Goal: Information Seeking & Learning: Find specific fact

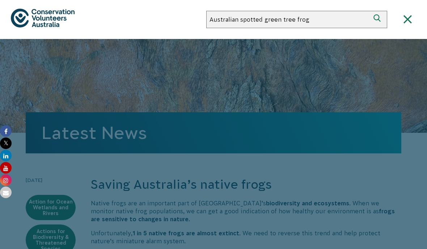
type input "Australian spotted green tree frog"
click at [378, 20] on button "Search" at bounding box center [378, 19] width 17 height 17
click at [91, 12] on div "About Us Our Priorities Reconciliation Impact Our Board Our People Careers CVA …" at bounding box center [213, 19] width 405 height 39
click at [100, 21] on div "About Us Our Priorities Reconciliation Impact Our Board Our People Careers CVA …" at bounding box center [213, 19] width 405 height 39
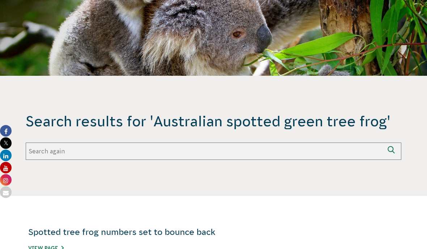
scroll to position [63, 0]
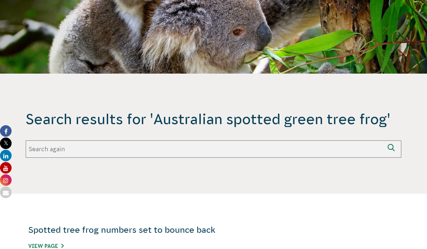
click at [342, 146] on input "Search again" at bounding box center [205, 149] width 358 height 17
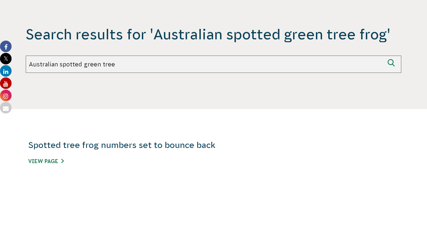
type input "Australian spotted green tree frog"
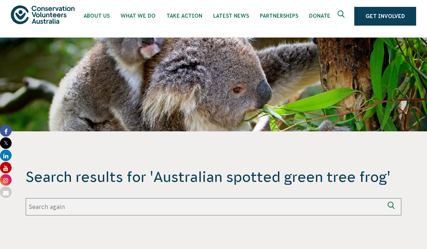
scroll to position [5, 0]
click at [395, 207] on icon "submit" at bounding box center [392, 207] width 10 height 10
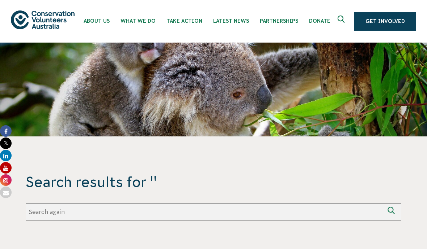
click at [379, 199] on div "Search results for '' Search again Search again" at bounding box center [213, 197] width 375 height 48
click at [374, 225] on section "Search results for '' Search again Search again" at bounding box center [213, 197] width 427 height 120
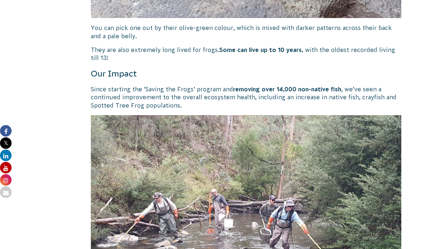
scroll to position [822, 0]
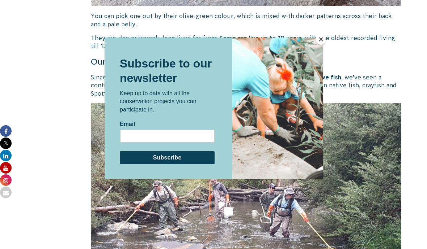
click at [322, 43] on button "Close" at bounding box center [320, 39] width 11 height 11
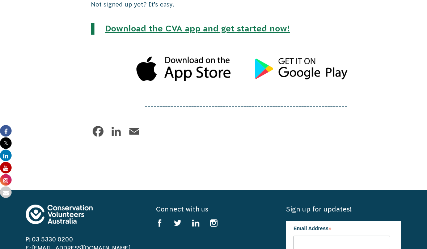
scroll to position [1554, 0]
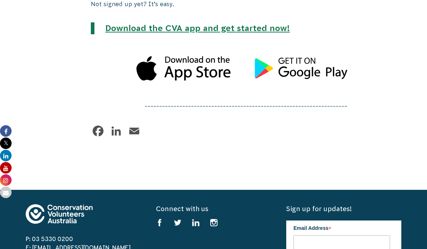
scroll to position [1553, 0]
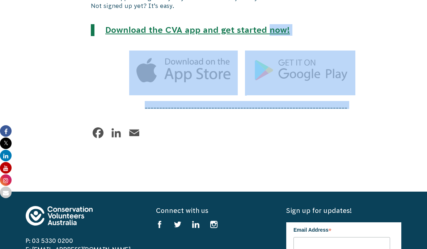
click at [337, 132] on div "Facebook LinkedIn Email" at bounding box center [246, 134] width 310 height 17
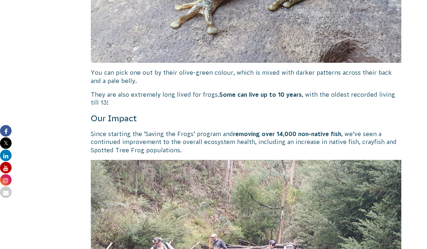
scroll to position [765, 0]
